Goal: Check status: Check status

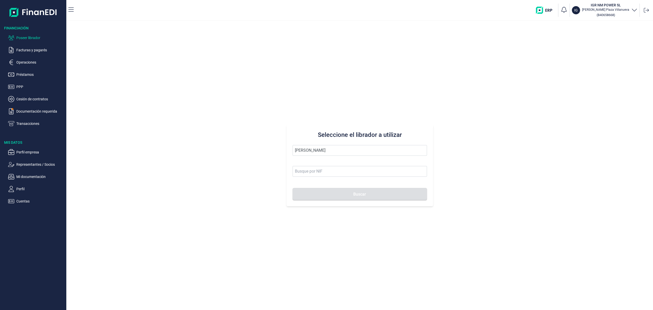
click at [160, 115] on div "Seleccione el librador a utilizar [PERSON_NAME] Buscar" at bounding box center [359, 165] width 587 height 289
click at [316, 161] on li "HERMANOS [PERSON_NAME]" at bounding box center [360, 163] width 134 height 10
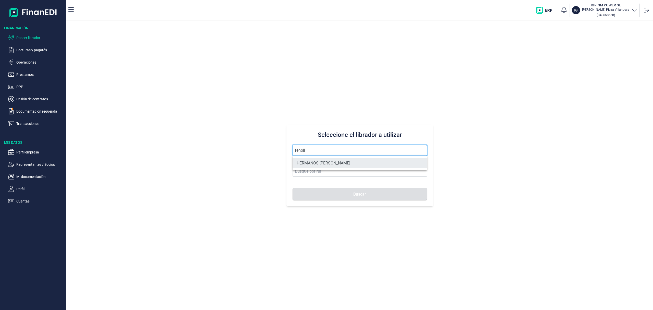
type input "HERMANOS [PERSON_NAME]"
type input "B10846954"
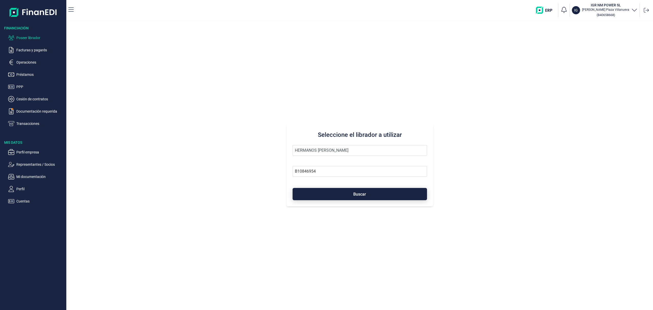
click at [328, 191] on button "Buscar" at bounding box center [360, 194] width 134 height 12
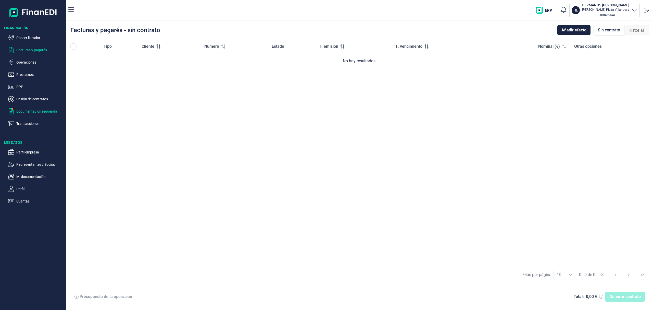
click at [35, 112] on p "Documentación requerida" at bounding box center [40, 111] width 48 height 6
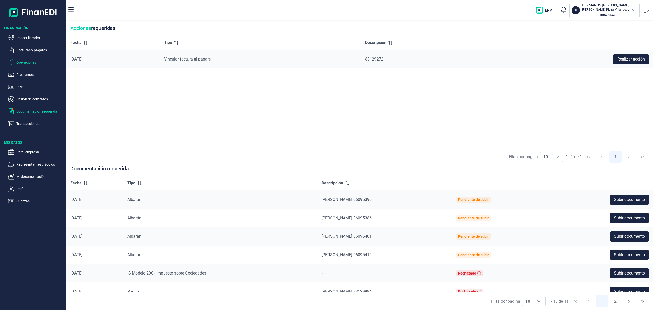
click at [28, 61] on p "Operaciones" at bounding box center [40, 62] width 48 height 6
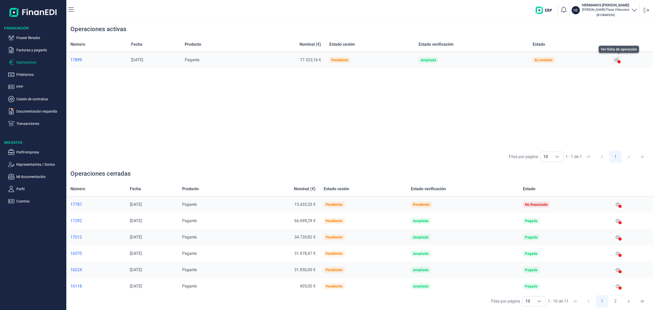
click at [617, 58] on icon at bounding box center [617, 60] width 5 height 4
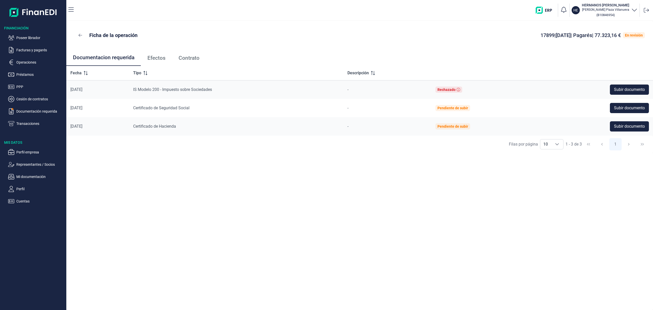
click at [187, 57] on span "Contrato" at bounding box center [189, 57] width 21 height 5
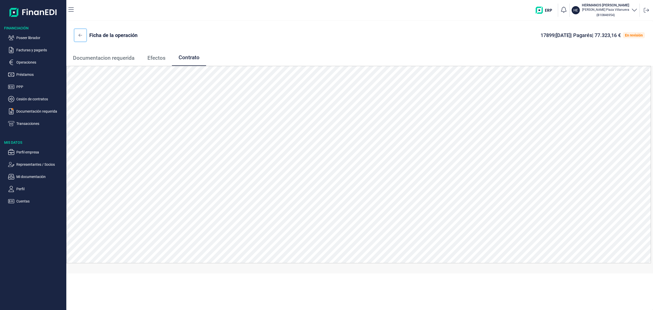
click at [79, 35] on icon at bounding box center [81, 35] width 4 height 4
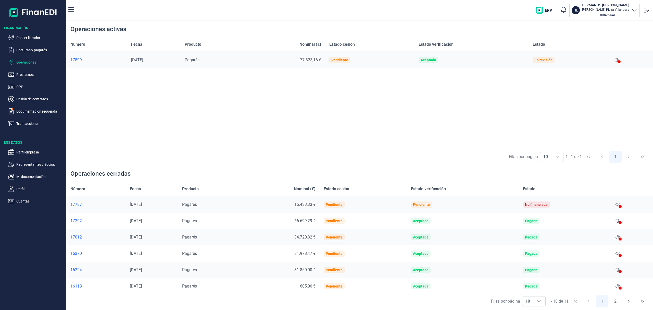
click at [24, 61] on p "Operaciones" at bounding box center [40, 62] width 48 height 6
click at [618, 59] on icon at bounding box center [617, 60] width 5 height 4
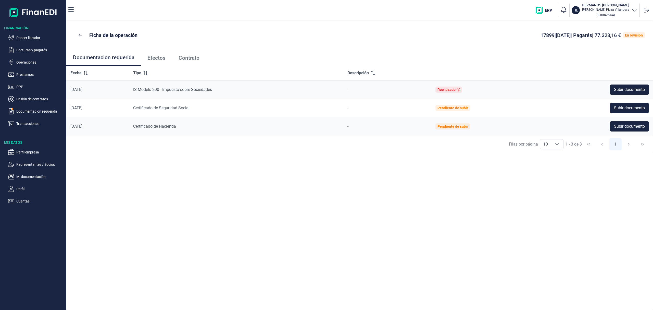
click at [193, 56] on span "Contrato" at bounding box center [189, 57] width 21 height 5
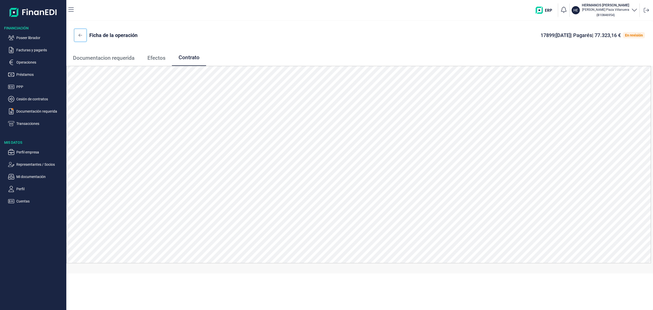
click at [78, 36] on button at bounding box center [80, 35] width 12 height 12
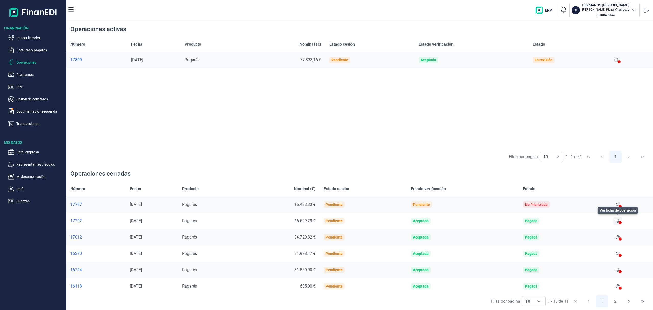
click at [617, 221] on icon at bounding box center [618, 221] width 5 height 4
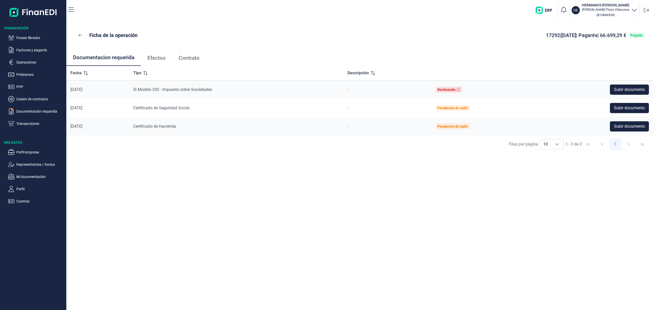
click at [190, 56] on span "Contrato" at bounding box center [189, 57] width 21 height 5
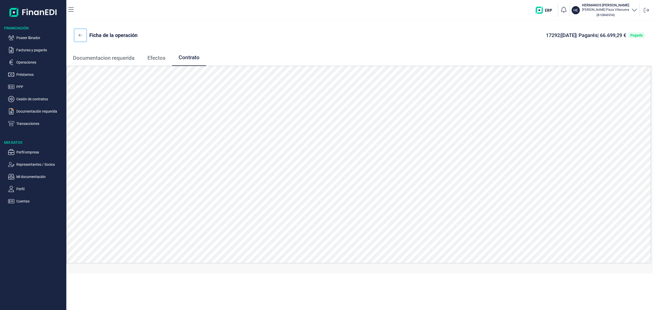
click at [81, 37] on icon at bounding box center [81, 35] width 4 height 4
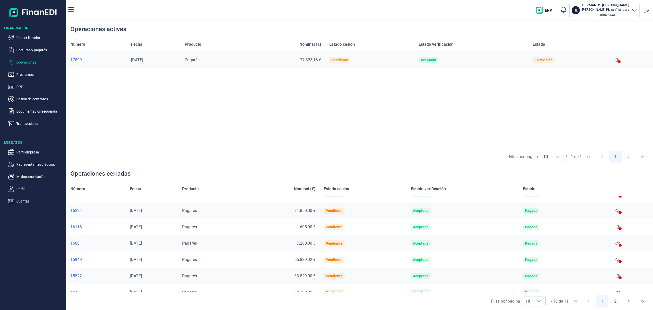
scroll to position [67, 0]
